Goal: Task Accomplishment & Management: Manage account settings

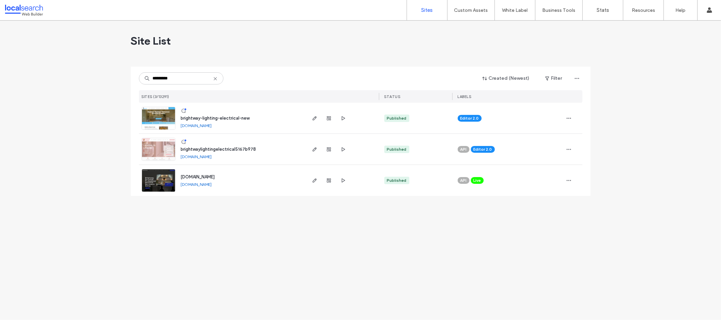
type input "*********"
click at [157, 121] on img at bounding box center [158, 130] width 33 height 46
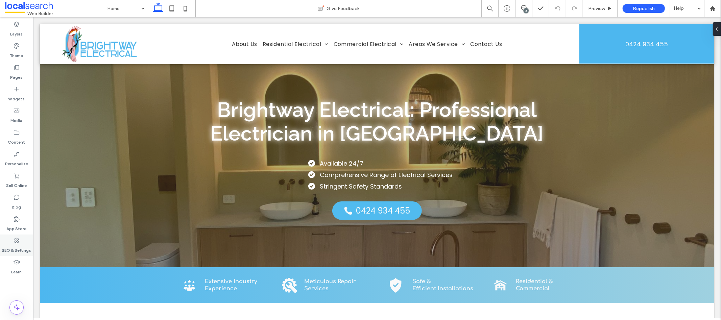
click at [17, 245] on label "SEO & Settings" at bounding box center [16, 248] width 29 height 9
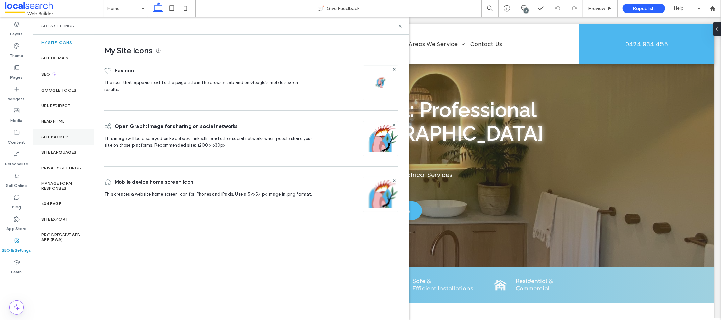
click at [65, 138] on label "Site Backup" at bounding box center [54, 137] width 27 height 5
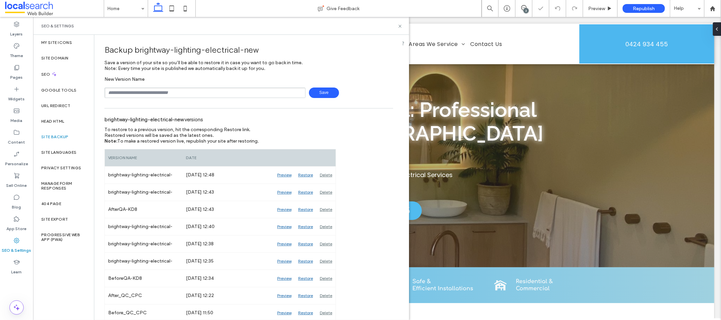
click at [320, 92] on span "Save" at bounding box center [324, 93] width 30 height 10
click at [20, 50] on label "Theme" at bounding box center [16, 53] width 13 height 9
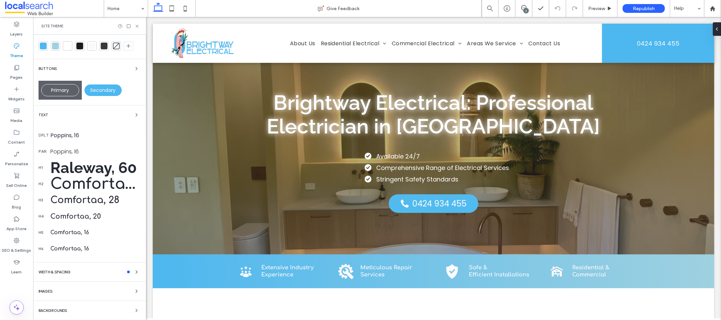
click at [137, 29] on div "Site Theme" at bounding box center [89, 26] width 113 height 18
click at [137, 24] on icon at bounding box center [137, 26] width 5 height 5
